Goal: Task Accomplishment & Management: Complete application form

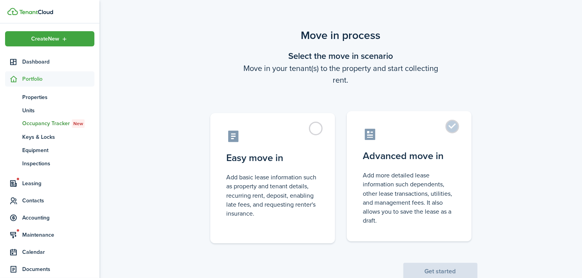
click at [434, 167] on label "Advanced move in Add more detailed lease information such dependents, other lea…" at bounding box center [409, 176] width 125 height 130
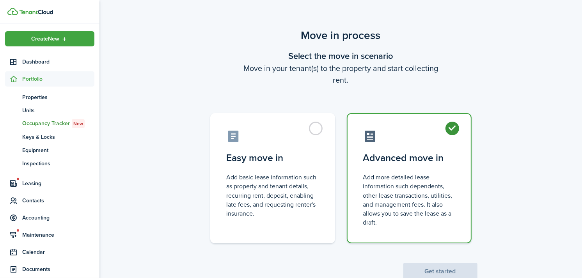
radio input "true"
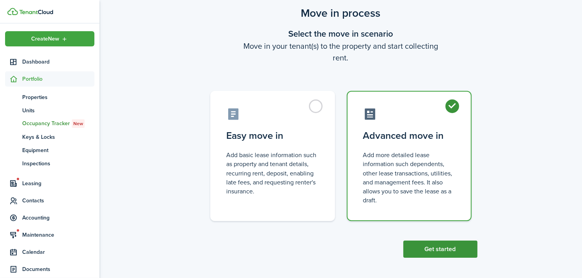
click at [431, 244] on button "Get started" at bounding box center [441, 249] width 74 height 17
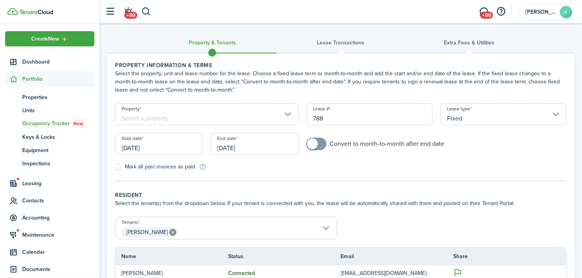
click at [272, 147] on input "[DATE]" at bounding box center [255, 144] width 88 height 22
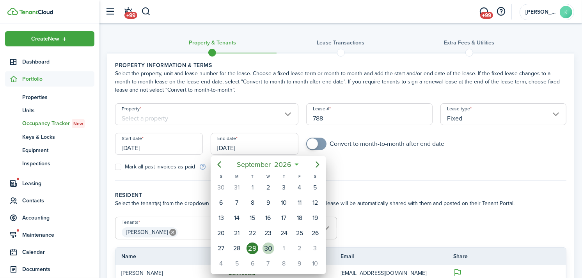
click at [264, 244] on div "30" at bounding box center [269, 249] width 12 height 12
type input "[DATE]"
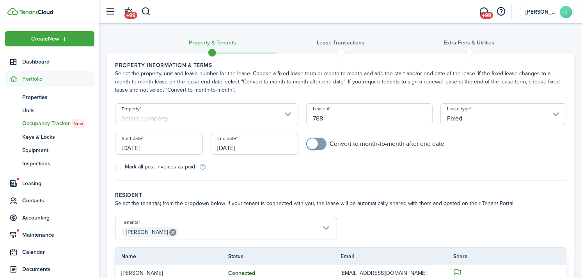
click at [240, 115] on input "Property" at bounding box center [206, 114] width 183 height 22
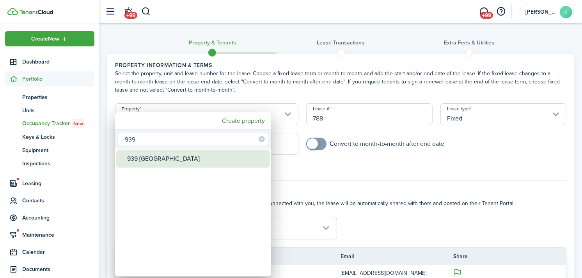
type input "939"
click at [200, 158] on div "939 [GEOGRAPHIC_DATA]" at bounding box center [196, 159] width 138 height 18
type input "939 [GEOGRAPHIC_DATA]"
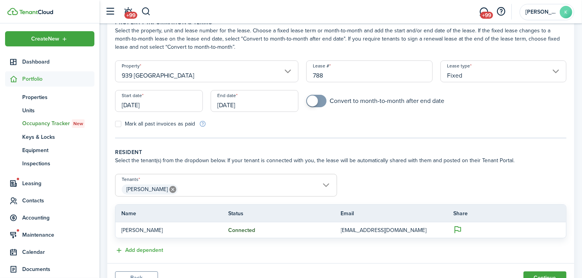
scroll to position [78, 0]
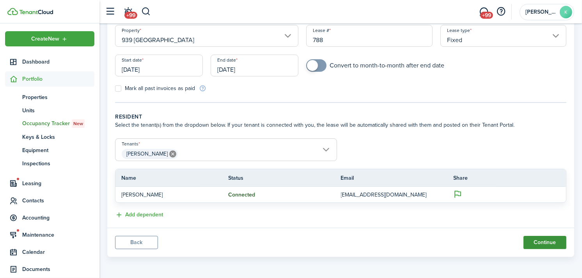
click at [532, 244] on button "Continue" at bounding box center [545, 242] width 43 height 13
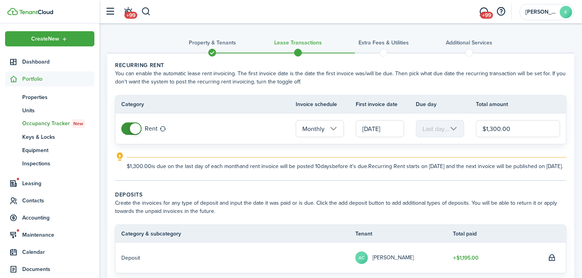
click at [500, 133] on input "$1,300.00" at bounding box center [518, 128] width 84 height 17
click at [386, 124] on input "[DATE]" at bounding box center [380, 128] width 48 height 17
type input "$1,275.00"
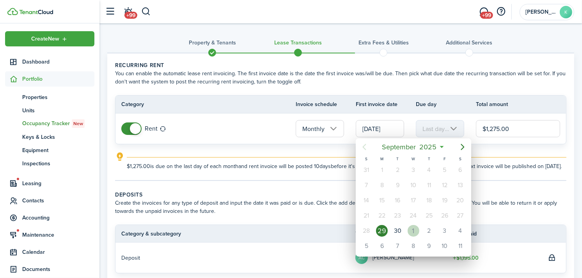
click at [412, 229] on div "1" at bounding box center [414, 231] width 12 height 12
type input "[DATE]"
type input "1st"
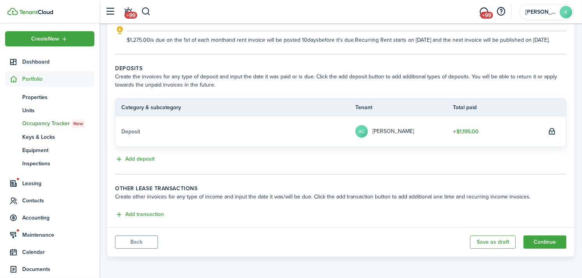
scroll to position [134, 0]
click at [537, 237] on button "Continue" at bounding box center [545, 242] width 43 height 13
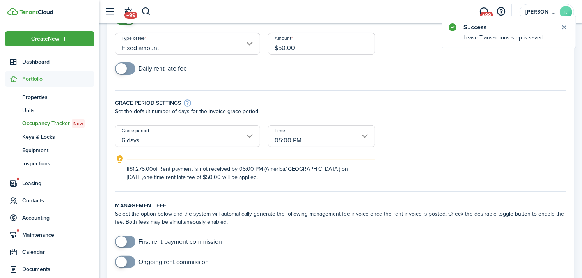
scroll to position [87, 0]
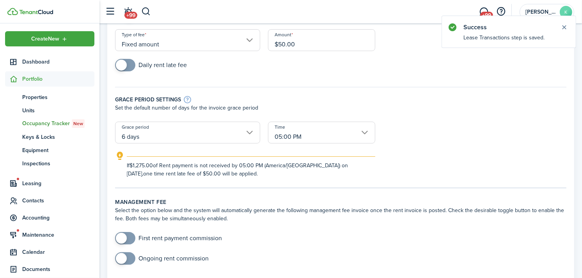
click at [224, 122] on input "6 days" at bounding box center [187, 133] width 145 height 22
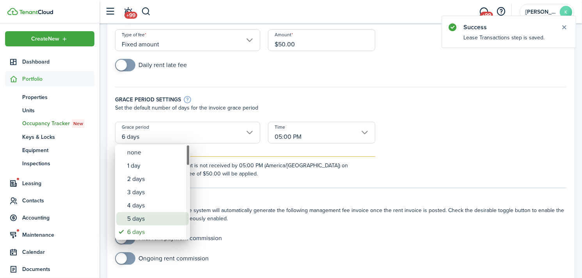
click at [161, 224] on div "5 days" at bounding box center [155, 218] width 57 height 13
type input "5 days"
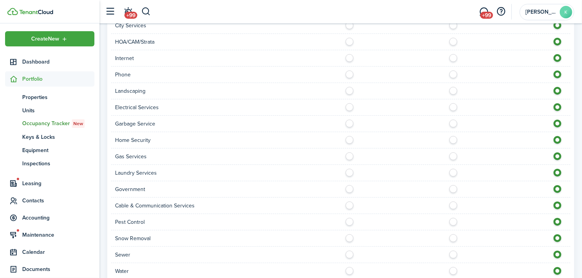
scroll to position [676, 0]
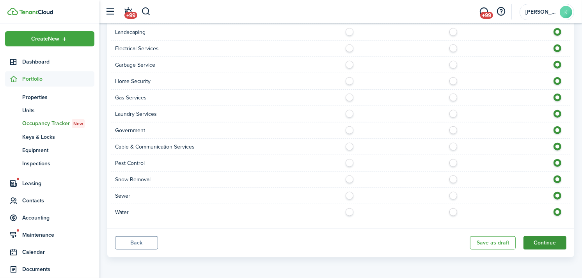
click at [552, 246] on button "Continue" at bounding box center [545, 243] width 43 height 13
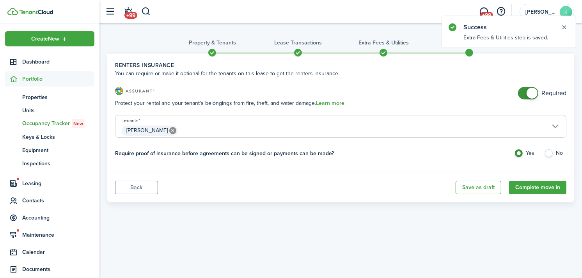
checkbox input "false"
click at [529, 91] on span at bounding box center [532, 93] width 11 height 11
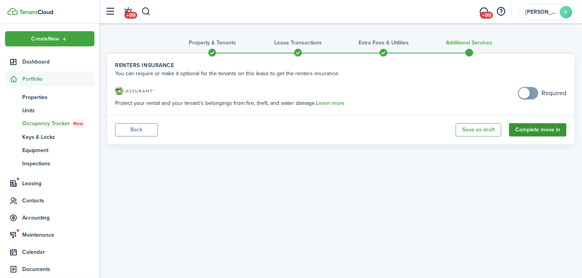
click at [536, 125] on button "Complete move in" at bounding box center [537, 129] width 57 height 13
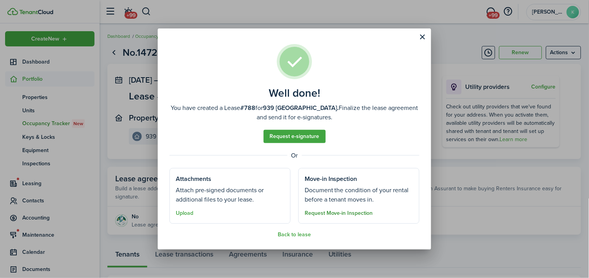
click at [340, 212] on button "Request Move-in Inspection" at bounding box center [338, 213] width 68 height 6
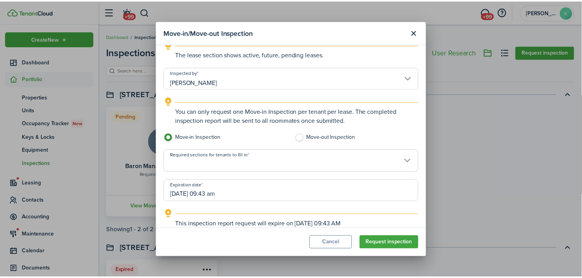
scroll to position [98, 0]
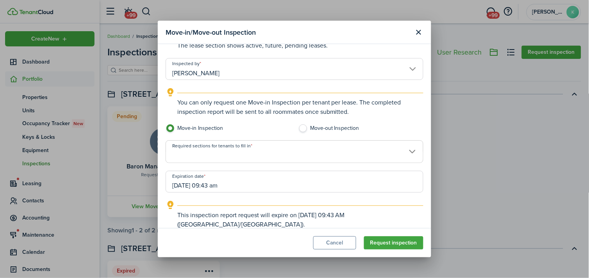
click at [292, 157] on span at bounding box center [294, 155] width 257 height 13
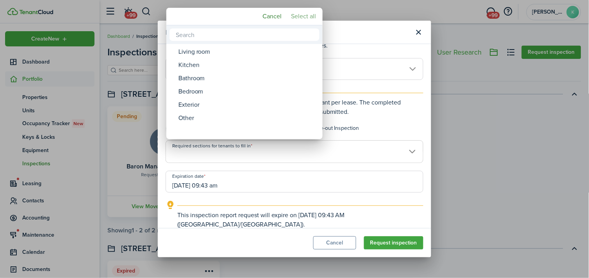
click at [297, 10] on mbsc-button "Select all" at bounding box center [303, 16] width 31 height 14
type input "Living room, Kitchen, Bathroom, Bedroom, Exterior, Other"
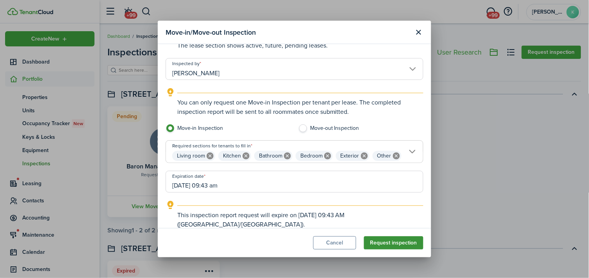
click at [392, 241] on button "Request inspection" at bounding box center [393, 243] width 59 height 13
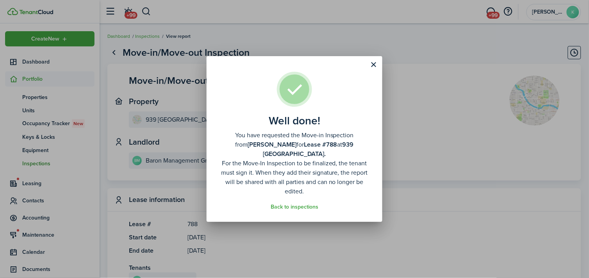
click at [374, 69] on button "Close modal" at bounding box center [373, 64] width 13 height 13
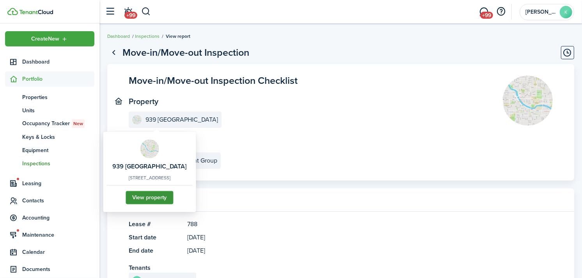
click at [168, 197] on link "View property" at bounding box center [150, 197] width 48 height 13
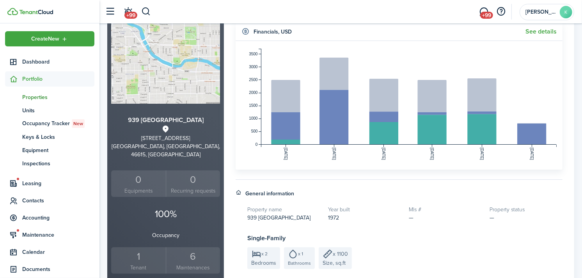
scroll to position [87, 0]
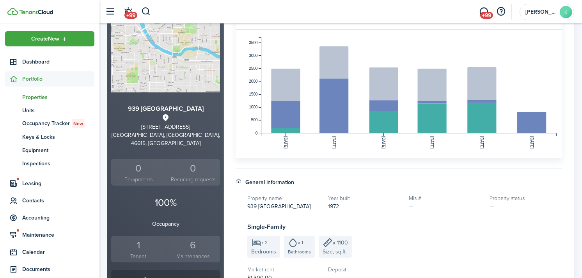
click at [143, 244] on div "1" at bounding box center [138, 245] width 51 height 15
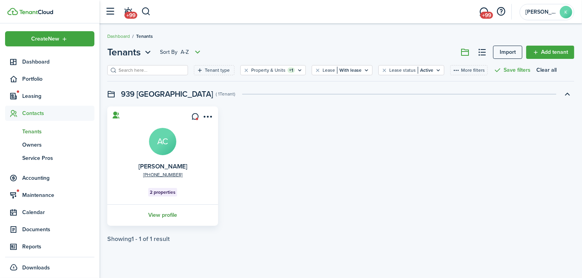
click at [165, 217] on link "View profile" at bounding box center [162, 215] width 113 height 21
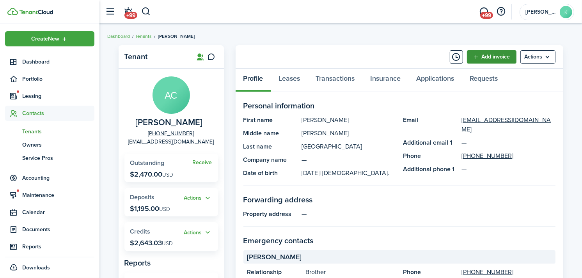
click at [479, 58] on link "Add invoice" at bounding box center [492, 56] width 50 height 13
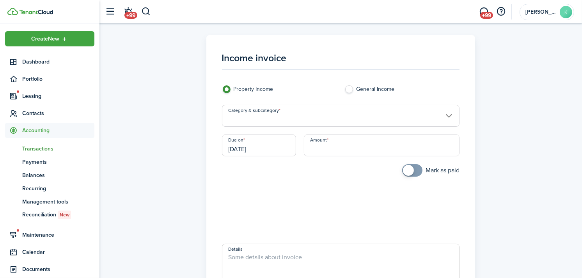
click at [267, 118] on input "Category & subcategory" at bounding box center [341, 116] width 238 height 22
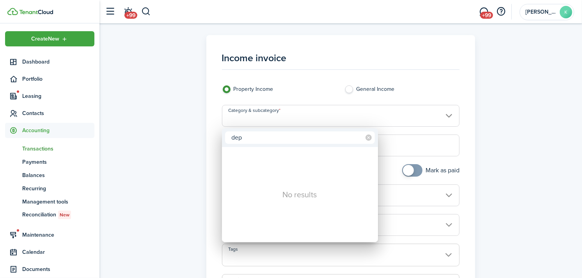
type input "de"
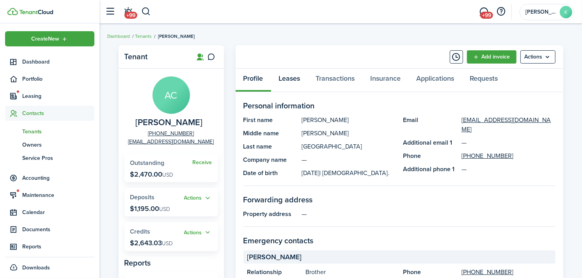
click at [291, 80] on link "Leases" at bounding box center [289, 80] width 37 height 23
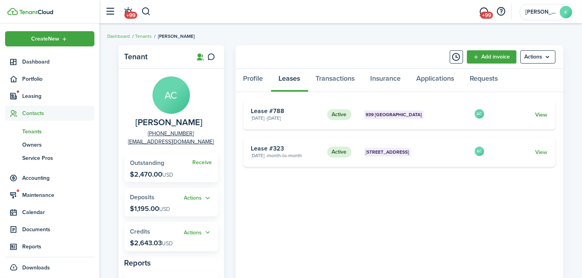
click at [546, 116] on link "View" at bounding box center [541, 115] width 12 height 8
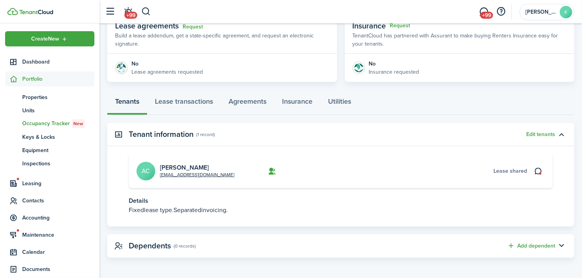
scroll to position [154, 0]
click at [202, 103] on link "Lease transactions" at bounding box center [184, 102] width 74 height 23
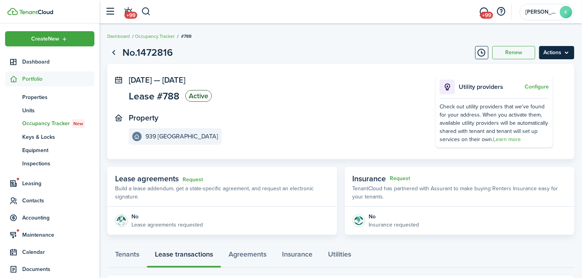
click at [555, 57] on menu-btn "Actions" at bounding box center [556, 52] width 35 height 13
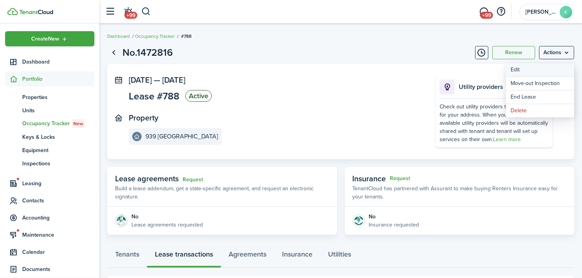
click at [526, 69] on button "Edit" at bounding box center [540, 69] width 68 height 13
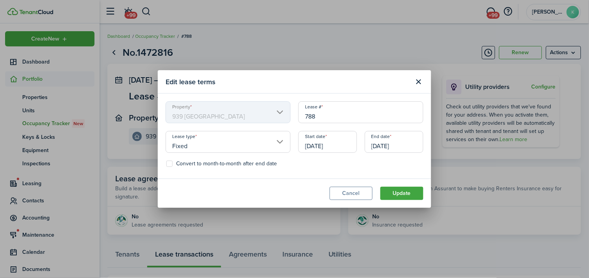
click at [215, 161] on label "Convert to month-to-month after end date" at bounding box center [221, 164] width 110 height 6
click at [166, 164] on input "Convert to month-to-month after end date" at bounding box center [166, 164] width 0 height 0
checkbox input "true"
click at [408, 193] on button "Update" at bounding box center [401, 193] width 43 height 13
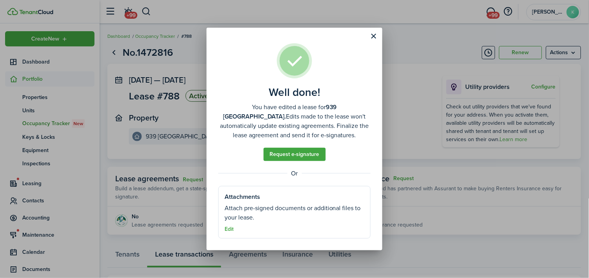
drag, startPoint x: 375, startPoint y: 37, endPoint x: 375, endPoint y: 42, distance: 5.1
click at [375, 37] on button "Close modal" at bounding box center [373, 36] width 13 height 13
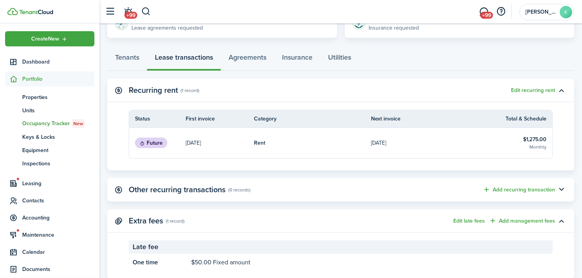
scroll to position [217, 0]
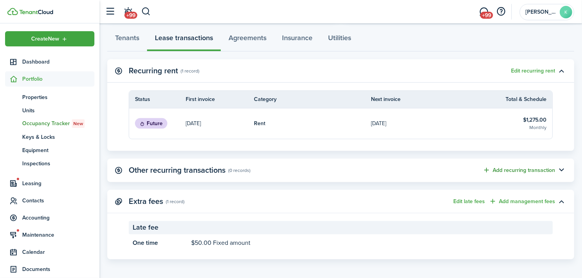
click at [541, 169] on button "Add recurring transaction" at bounding box center [519, 170] width 73 height 9
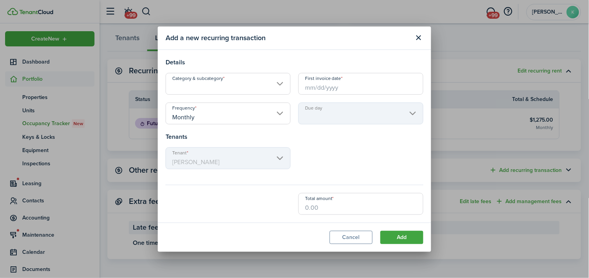
click at [213, 82] on input "Category & subcategory" at bounding box center [227, 84] width 125 height 22
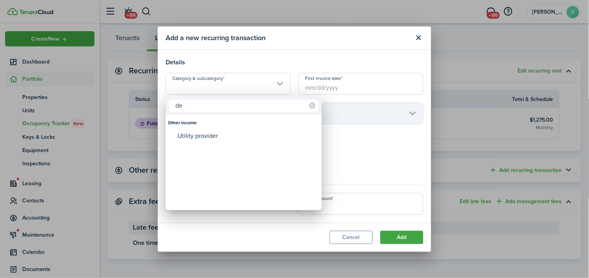
type input "de"
click at [349, 236] on div at bounding box center [294, 139] width 713 height 403
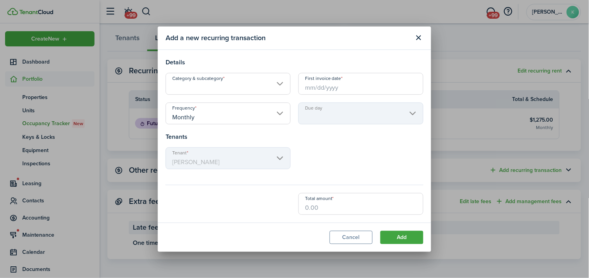
click at [349, 236] on button "Cancel" at bounding box center [350, 237] width 43 height 13
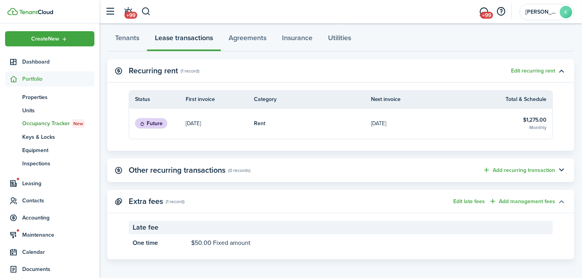
click at [563, 204] on button "button" at bounding box center [561, 201] width 13 height 13
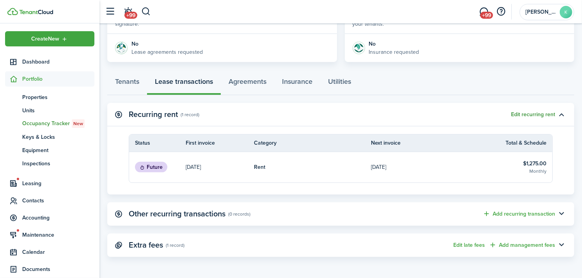
click at [549, 113] on button "Edit recurring rent" at bounding box center [533, 115] width 44 height 6
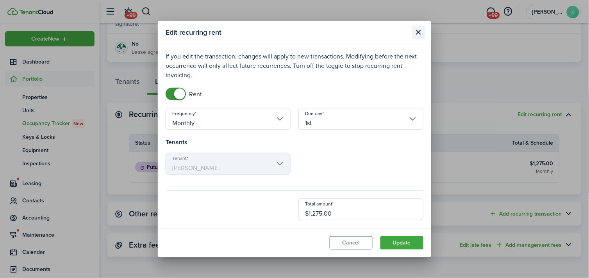
click at [420, 33] on button "Close modal" at bounding box center [418, 32] width 13 height 13
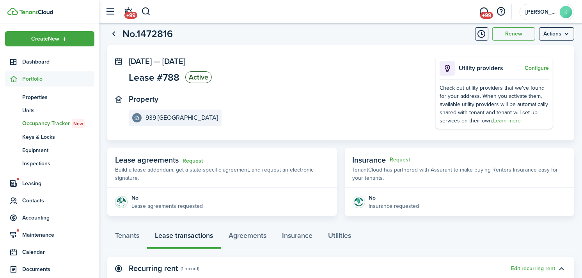
scroll to position [0, 0]
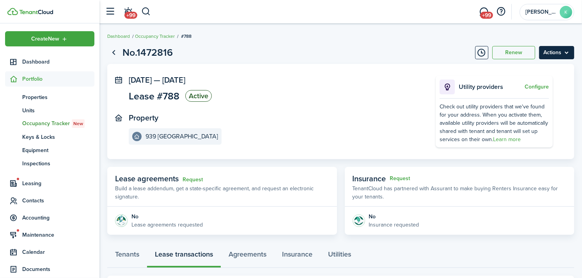
click at [545, 55] on menu-btn "Actions" at bounding box center [556, 52] width 35 height 13
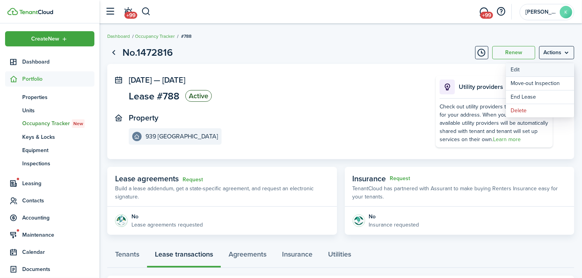
click at [526, 75] on button "Edit" at bounding box center [540, 69] width 68 height 13
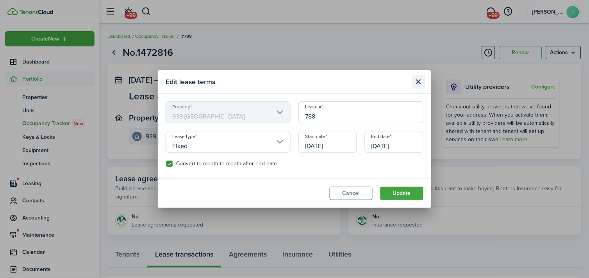
click at [421, 81] on button "Close modal" at bounding box center [418, 81] width 13 height 13
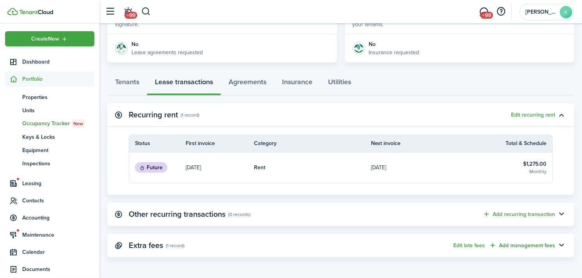
scroll to position [173, 0]
click at [539, 112] on button "Edit recurring rent" at bounding box center [533, 115] width 44 height 6
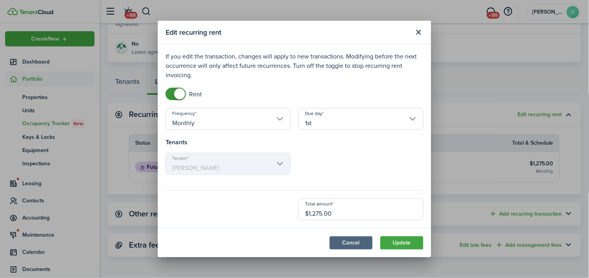
click at [341, 240] on button "Cancel" at bounding box center [350, 243] width 43 height 13
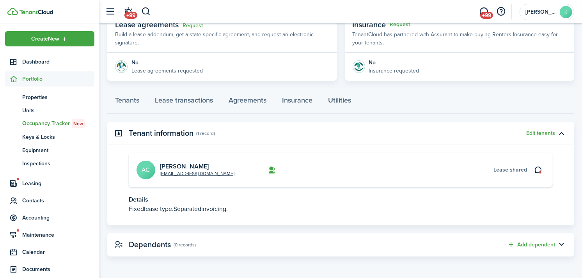
scroll to position [154, 0]
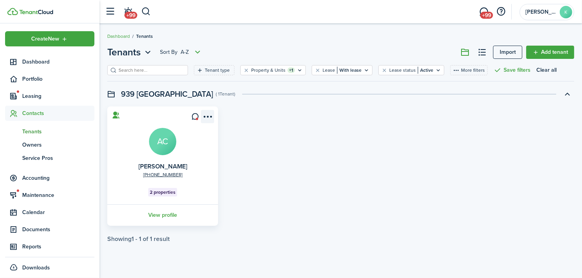
click at [205, 114] on menu-btn-icon "Open menu" at bounding box center [207, 116] width 13 height 13
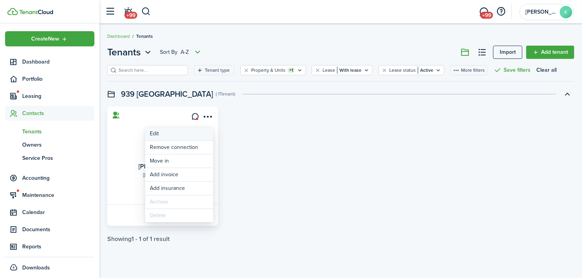
click at [173, 140] on link "Edit" at bounding box center [179, 133] width 68 height 13
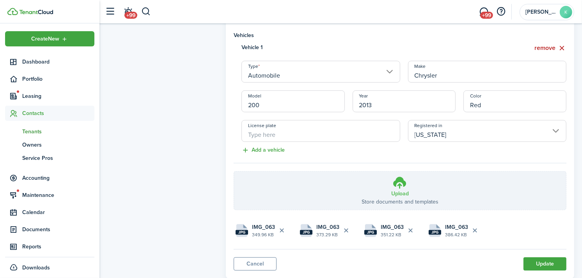
scroll to position [479, 0]
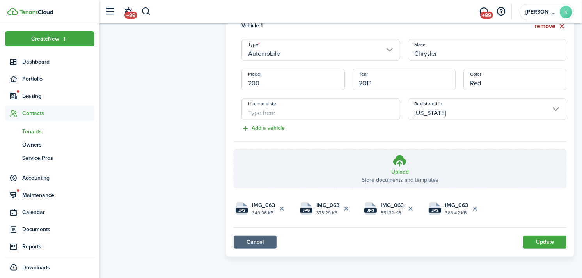
click at [260, 242] on link "Cancel" at bounding box center [255, 242] width 43 height 13
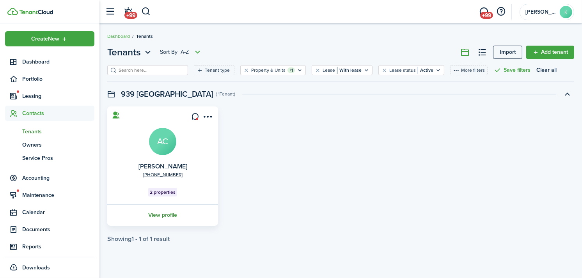
click at [162, 212] on link "View profile" at bounding box center [162, 215] width 113 height 21
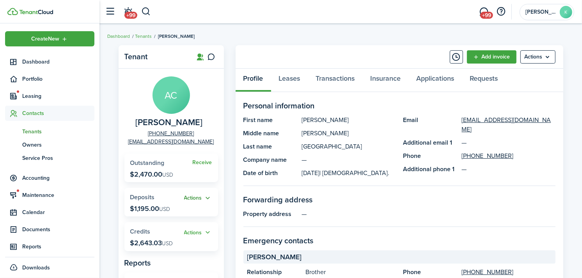
click at [199, 199] on button "Actions" at bounding box center [198, 198] width 28 height 9
click at [191, 208] on link "Add" at bounding box center [178, 213] width 68 height 14
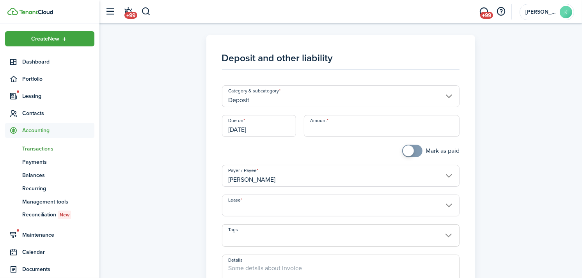
click at [266, 207] on input "Lease" at bounding box center [341, 206] width 238 height 22
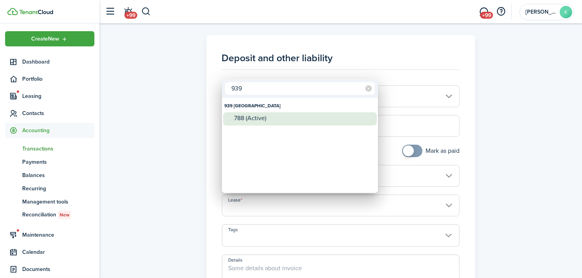
type input "939"
click at [293, 115] on div "788 (Active)" at bounding box center [303, 118] width 138 height 7
type input "939 [GEOGRAPHIC_DATA]. Lease #788 (Active)"
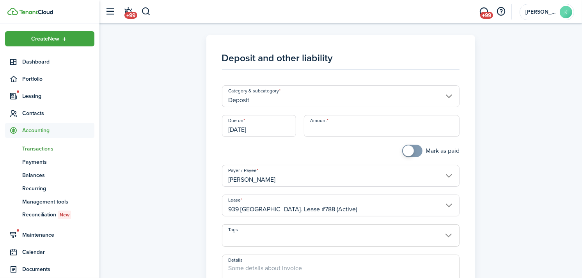
click at [324, 129] on input "Amount" at bounding box center [382, 126] width 156 height 22
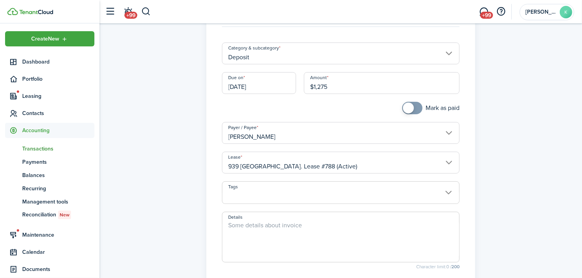
scroll to position [155, 0]
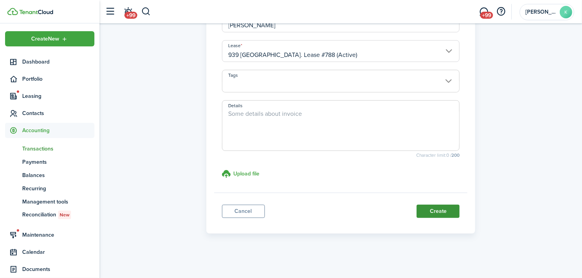
type input "$1,275.00"
click at [434, 215] on button "Create" at bounding box center [438, 211] width 43 height 13
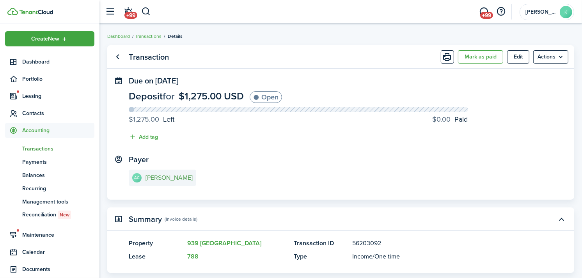
click at [178, 181] on e-details-info-title "[PERSON_NAME]" at bounding box center [169, 177] width 47 height 7
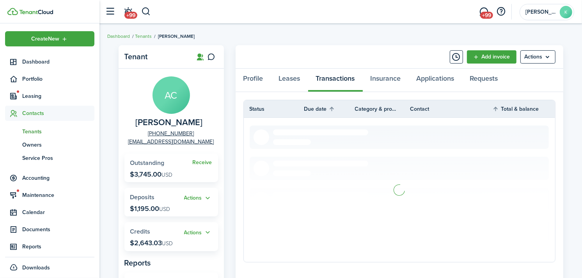
scroll to position [43, 0]
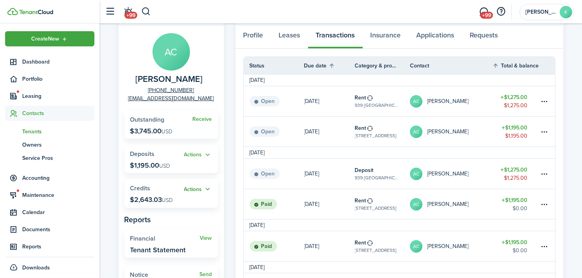
click at [199, 190] on button "Actions" at bounding box center [198, 189] width 28 height 9
click at [194, 222] on link "Apply" at bounding box center [178, 218] width 68 height 13
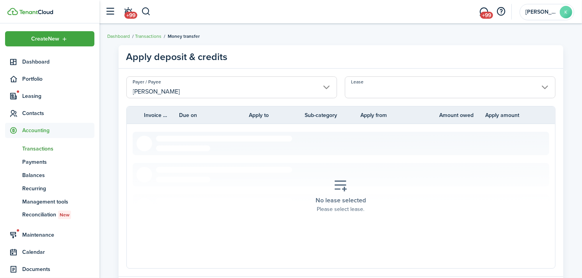
click at [365, 85] on input "Lease" at bounding box center [450, 87] width 211 height 22
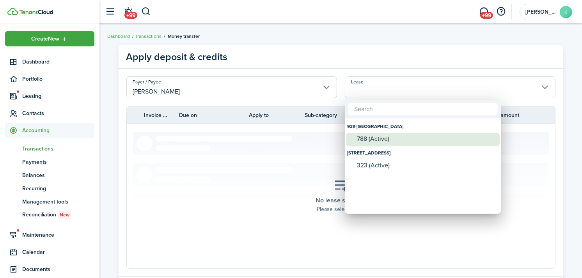
click at [384, 140] on div "788 (Active)" at bounding box center [426, 138] width 138 height 7
type input "939 [GEOGRAPHIC_DATA]. Lease #788 (Active)"
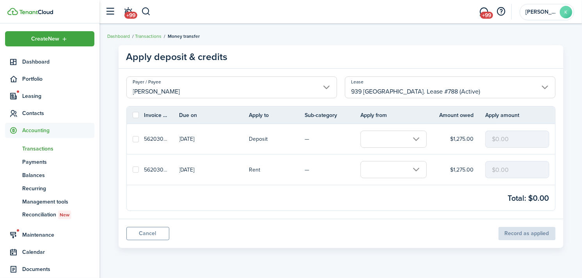
click at [133, 139] on label at bounding box center [136, 139] width 6 height 6
click at [133, 139] on input "checkbox" at bounding box center [132, 139] width 0 height 0
checkbox input "true"
click at [391, 141] on input "text" at bounding box center [394, 139] width 66 height 17
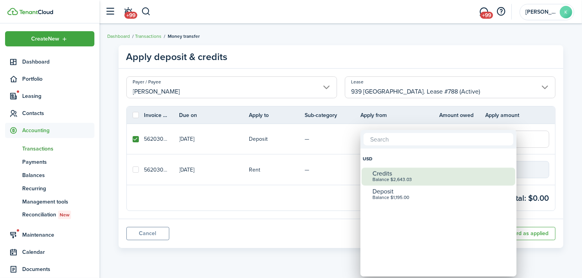
click at [385, 176] on div "Credits" at bounding box center [442, 173] width 138 height 7
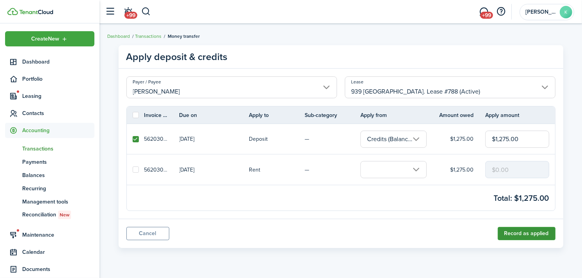
click at [521, 231] on button "Record as applied" at bounding box center [527, 233] width 58 height 13
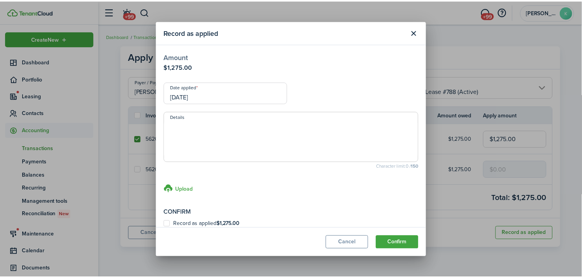
scroll to position [7, 0]
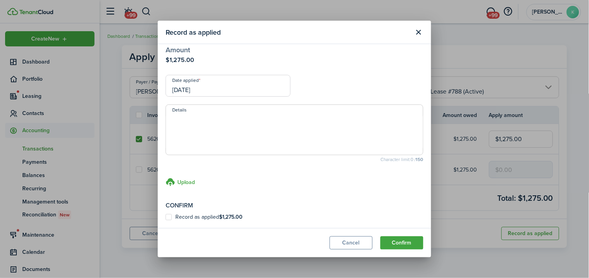
click at [169, 219] on label "Record as applied $1,275.00" at bounding box center [203, 217] width 77 height 6
click at [165, 224] on input "Record as applied $1,275.00" at bounding box center [165, 224] width 0 height 0
checkbox input "true"
click at [403, 239] on button "Confirm" at bounding box center [401, 243] width 43 height 13
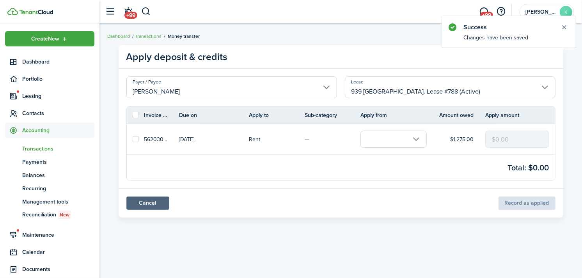
click at [148, 202] on link "Cancel" at bounding box center [147, 203] width 43 height 13
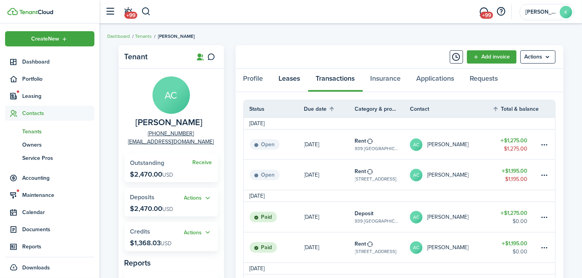
click at [282, 73] on link "Leases" at bounding box center [289, 80] width 37 height 23
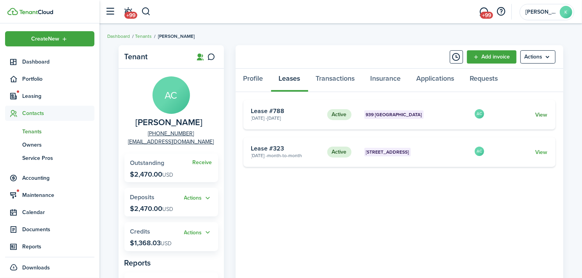
click at [544, 115] on link "View" at bounding box center [541, 115] width 12 height 8
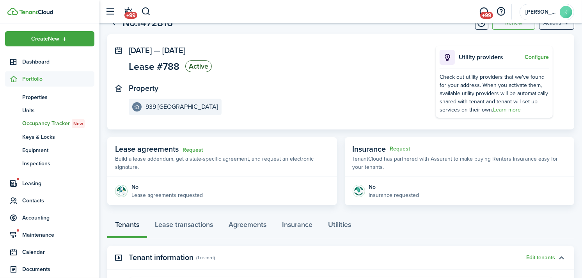
scroll to position [43, 0]
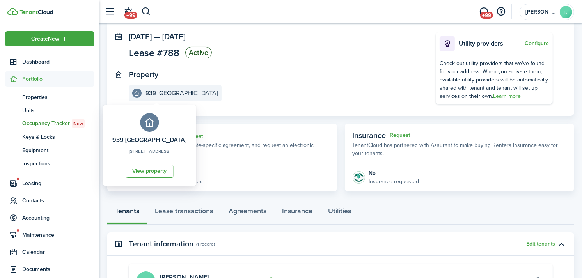
click at [170, 91] on e-details-info-title "939 [GEOGRAPHIC_DATA]" at bounding box center [182, 93] width 73 height 7
drag, startPoint x: 114, startPoint y: 154, endPoint x: 199, endPoint y: 149, distance: 85.6
click at [187, 149] on p "[STREET_ADDRESS]" at bounding box center [149, 152] width 74 height 7
click at [127, 159] on e-details-info-action "View property" at bounding box center [149, 168] width 74 height 19
drag, startPoint x: 109, startPoint y: 149, endPoint x: 208, endPoint y: 149, distance: 98.7
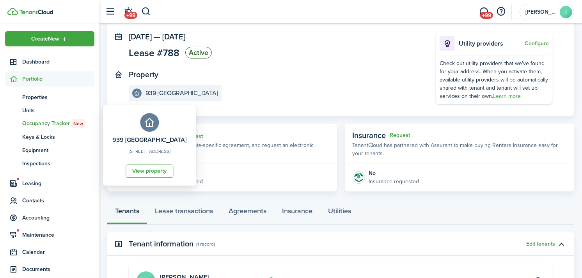
click at [196, 149] on div "939 Oakland [STREET_ADDRESS] View property" at bounding box center [149, 145] width 93 height 80
copy p "[STREET_ADDRESS]"
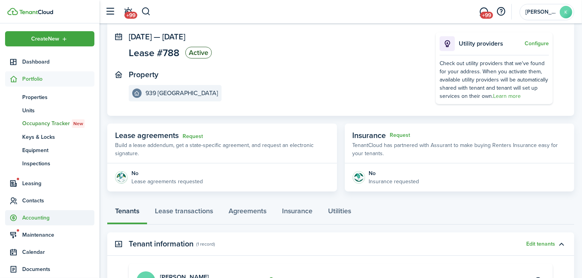
click at [47, 222] on span "Accounting" at bounding box center [49, 217] width 89 height 15
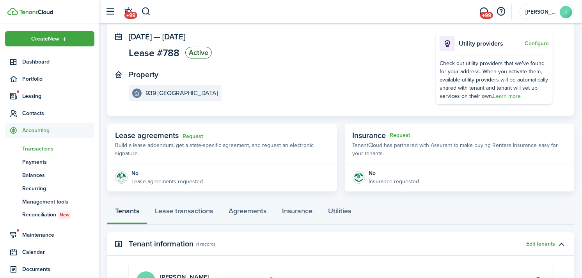
click at [51, 142] on link "tn Transactions" at bounding box center [49, 148] width 89 height 13
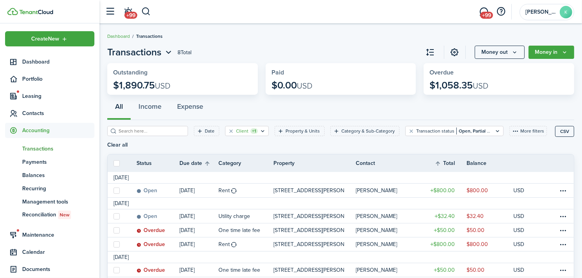
click at [227, 131] on filter-tag "Client +1" at bounding box center [247, 131] width 44 height 10
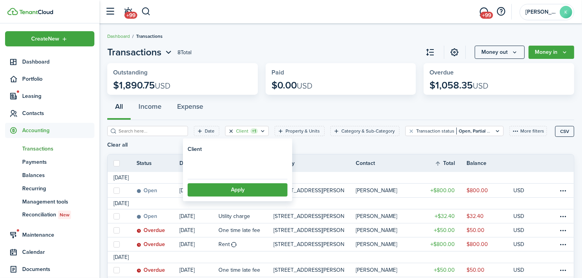
click at [228, 132] on button "Clear filter" at bounding box center [231, 131] width 7 height 6
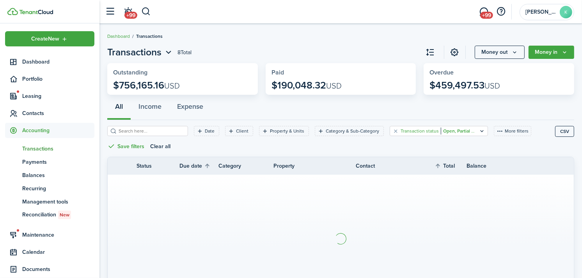
click at [390, 132] on filter-tag "Transaction status Open, Partial & Overdue" at bounding box center [439, 131] width 98 height 10
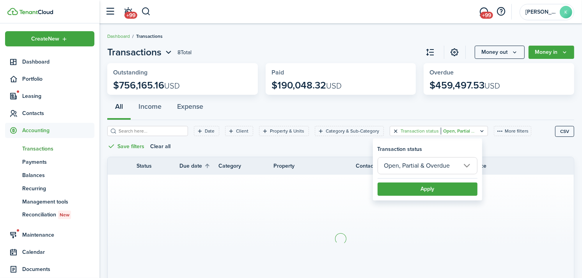
click at [393, 129] on button "Clear filter" at bounding box center [396, 131] width 7 height 6
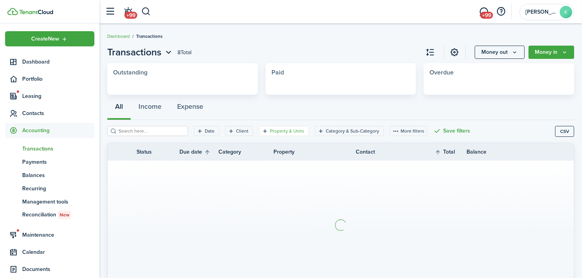
click at [270, 130] on filter-tag-label "Property & Units" at bounding box center [287, 131] width 34 height 7
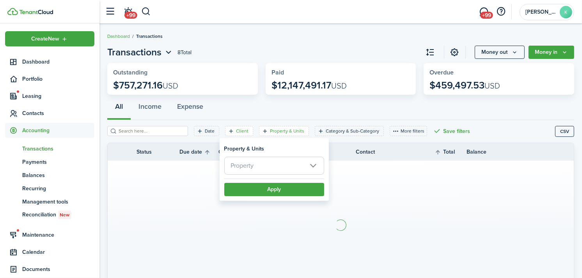
click at [236, 133] on filter-tag-label "Client" at bounding box center [242, 131] width 12 height 7
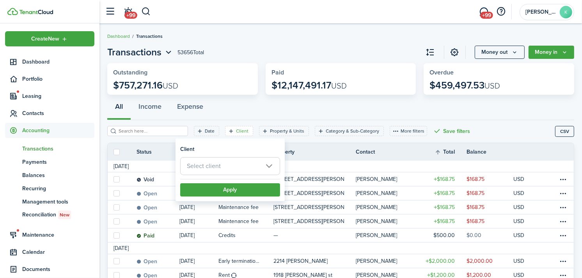
click at [220, 162] on span "Select client" at bounding box center [204, 166] width 34 height 9
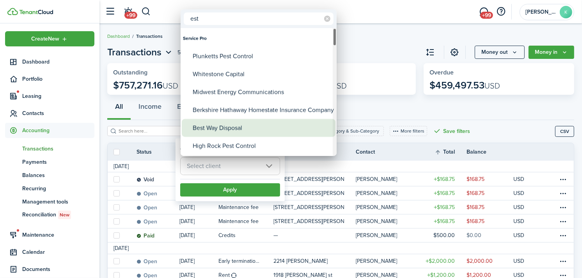
type input "est"
click at [235, 130] on div "Best Way Disposal" at bounding box center [262, 128] width 138 height 18
type input "Best Way Disposal"
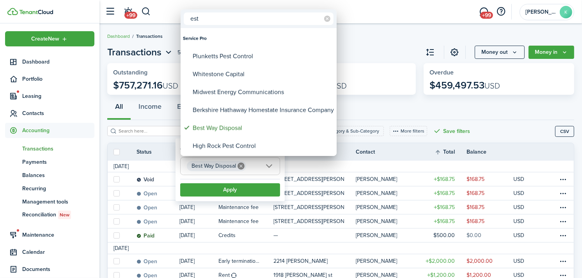
click at [231, 181] on div at bounding box center [291, 139] width 707 height 403
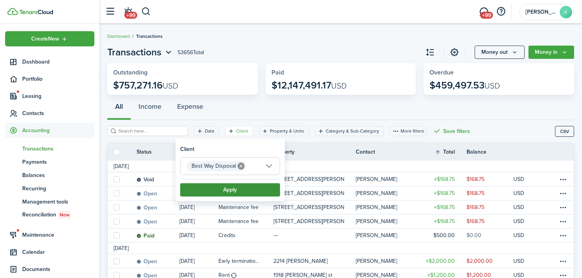
click at [237, 192] on button "Apply" at bounding box center [230, 189] width 100 height 13
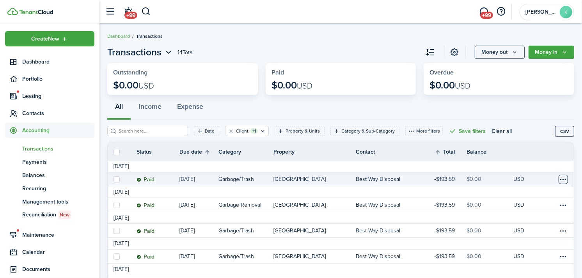
click at [560, 179] on table-menu-btn-icon at bounding box center [563, 179] width 9 height 9
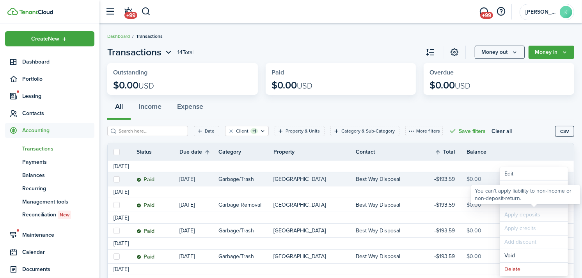
click at [523, 206] on link "Clone" at bounding box center [534, 201] width 68 height 13
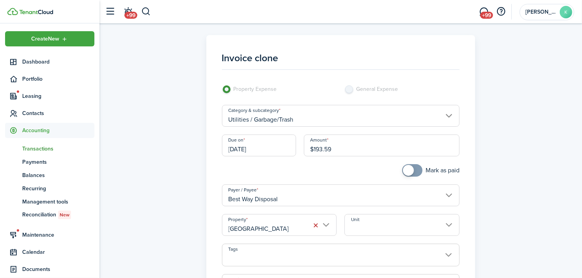
checkbox input "true"
click at [406, 173] on span at bounding box center [408, 170] width 11 height 11
click at [247, 147] on input "[DATE]" at bounding box center [259, 146] width 74 height 22
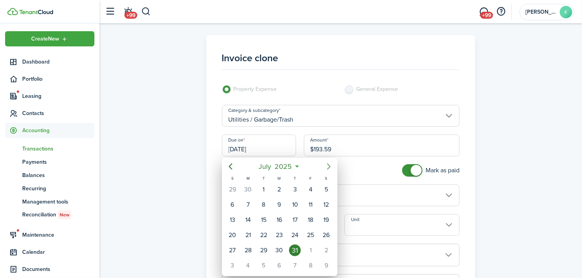
click at [326, 167] on icon "Next page" at bounding box center [328, 166] width 9 height 9
click at [240, 263] on div "31" at bounding box center [233, 265] width 16 height 15
type input "[DATE]"
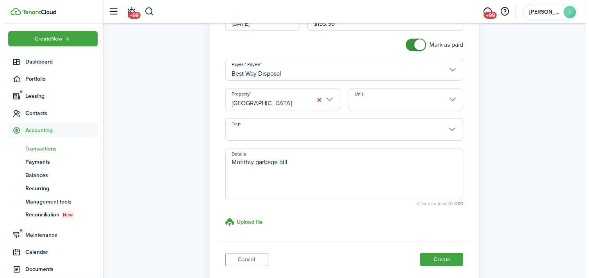
scroll to position [130, 0]
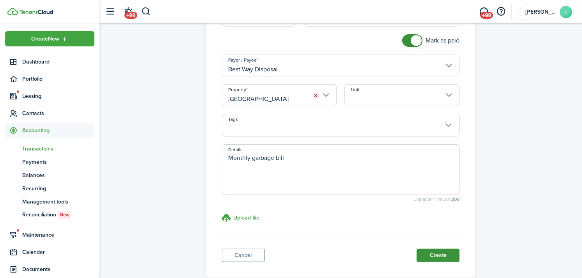
click at [436, 255] on button "Create" at bounding box center [438, 255] width 43 height 13
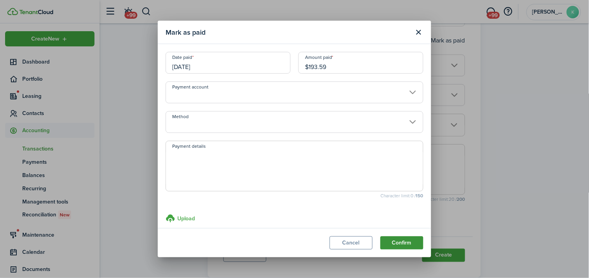
click at [402, 242] on button "Confirm" at bounding box center [401, 243] width 43 height 13
